Goal: Task Accomplishment & Management: Use online tool/utility

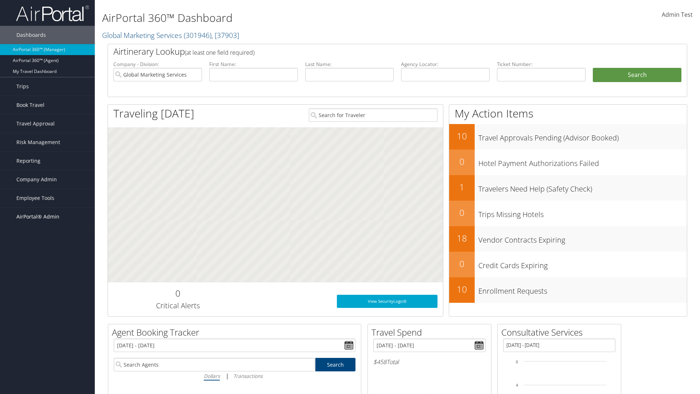
click at [47, 217] on span "AirPortal® Admin" at bounding box center [37, 216] width 43 height 18
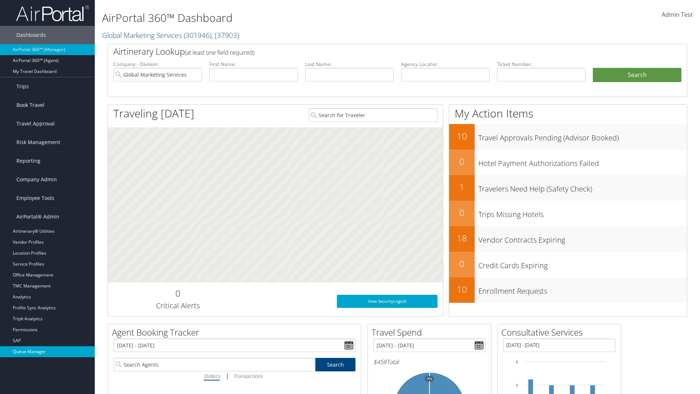
click at [47, 351] on link "Queue Manager" at bounding box center [47, 351] width 95 height 11
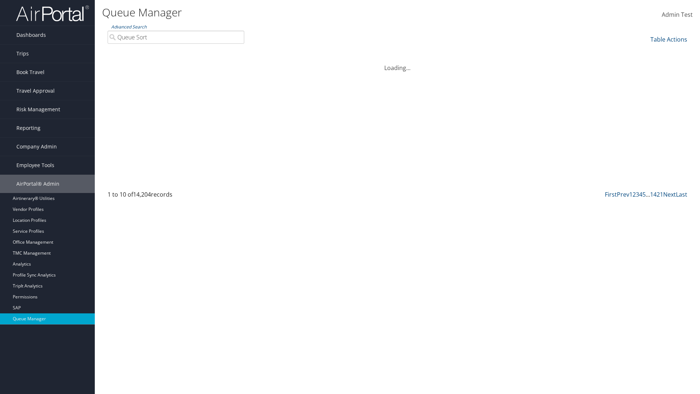
type input "Queue Sort"
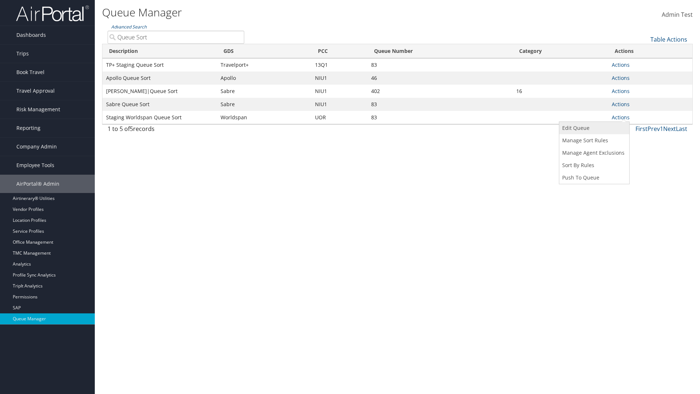
click at [593, 128] on link "Edit Queue" at bounding box center [593, 128] width 68 height 12
select select "9"
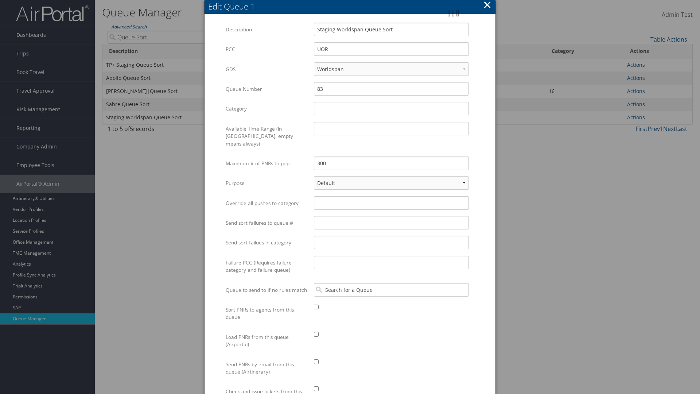
scroll to position [112, 0]
